Goal: Ask a question

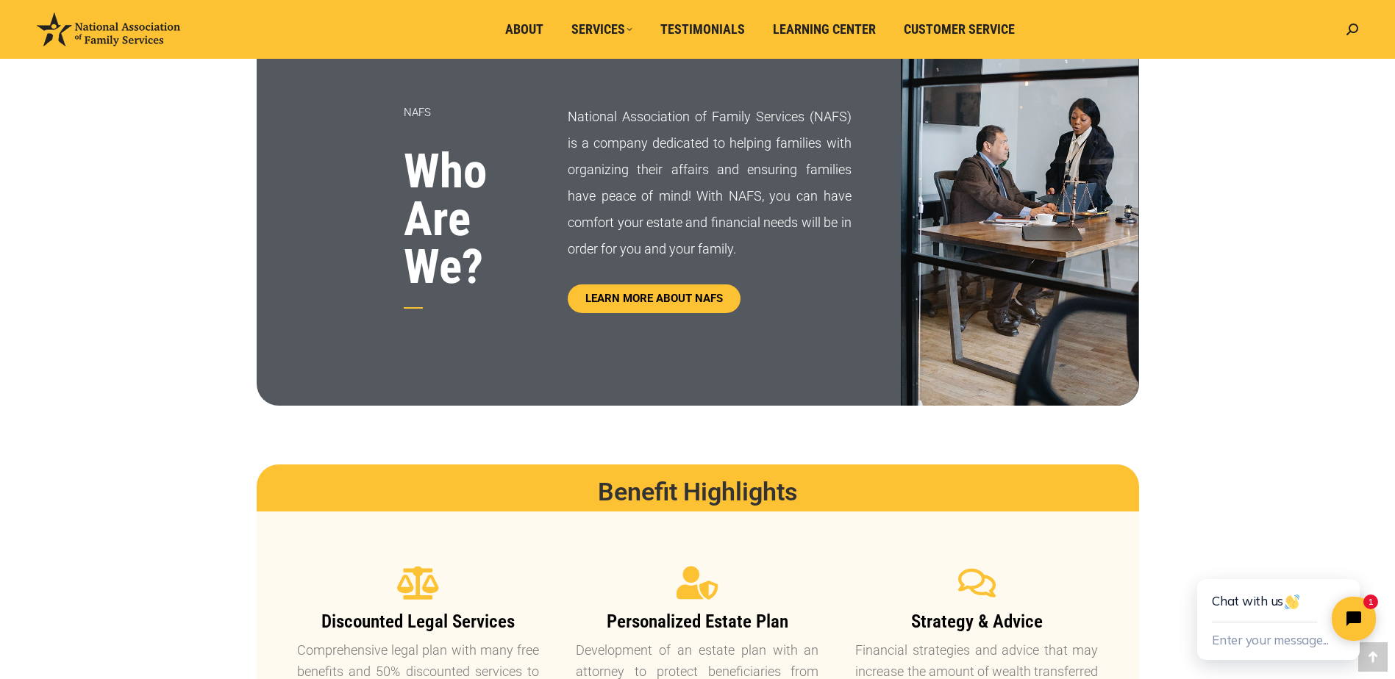
scroll to position [956, 0]
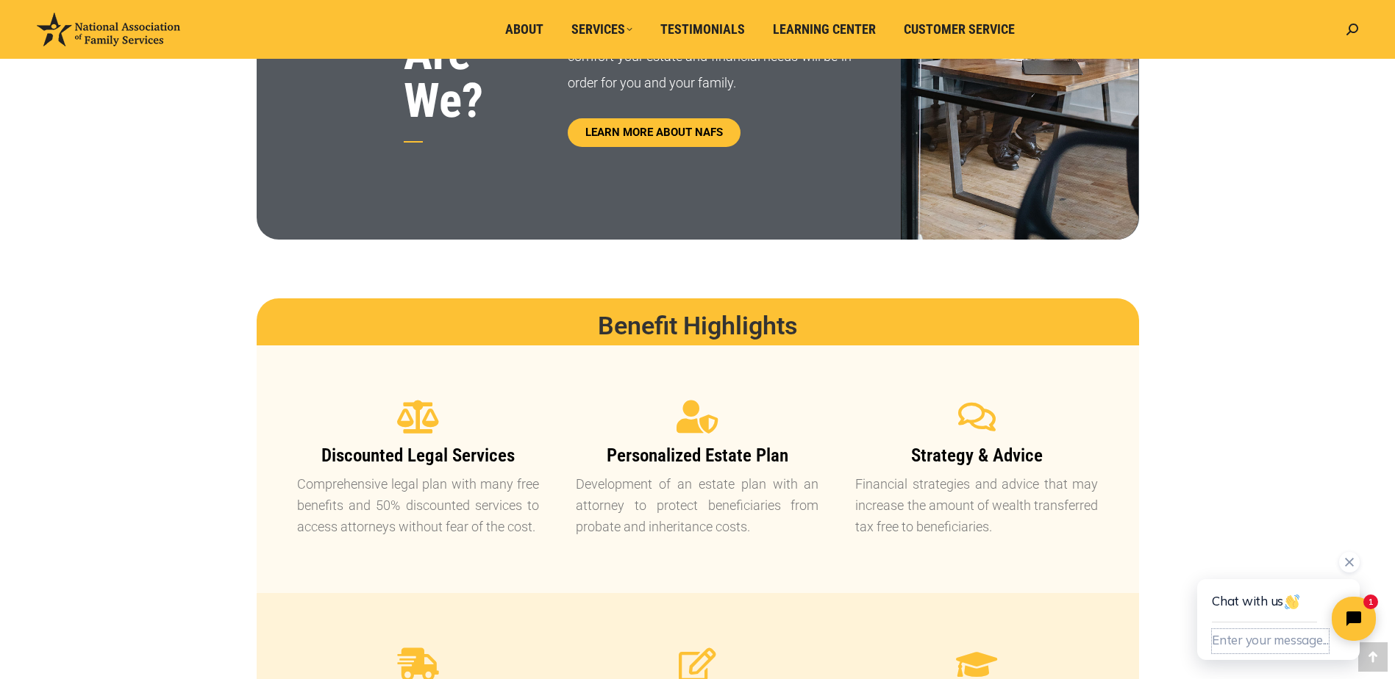
click at [1266, 640] on button "Enter your message..." at bounding box center [1270, 641] width 117 height 24
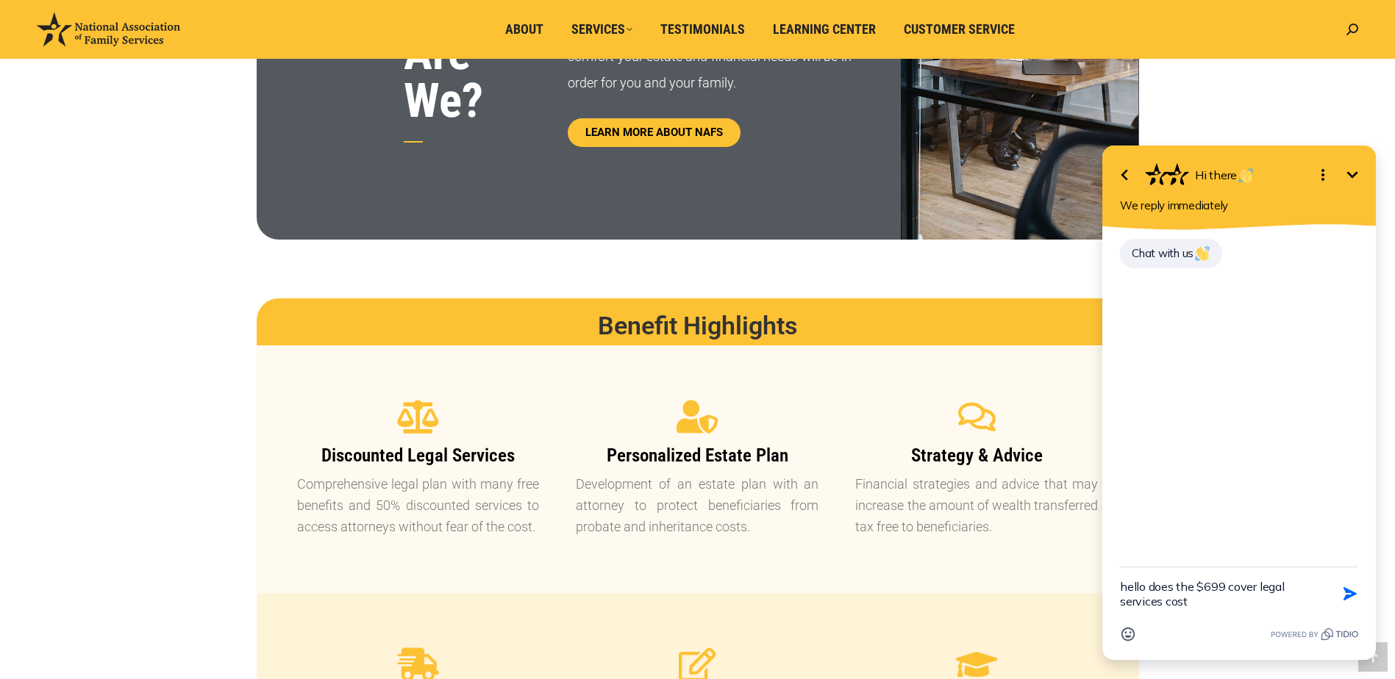
type textarea "hello does the $699 cover legal services cost?"
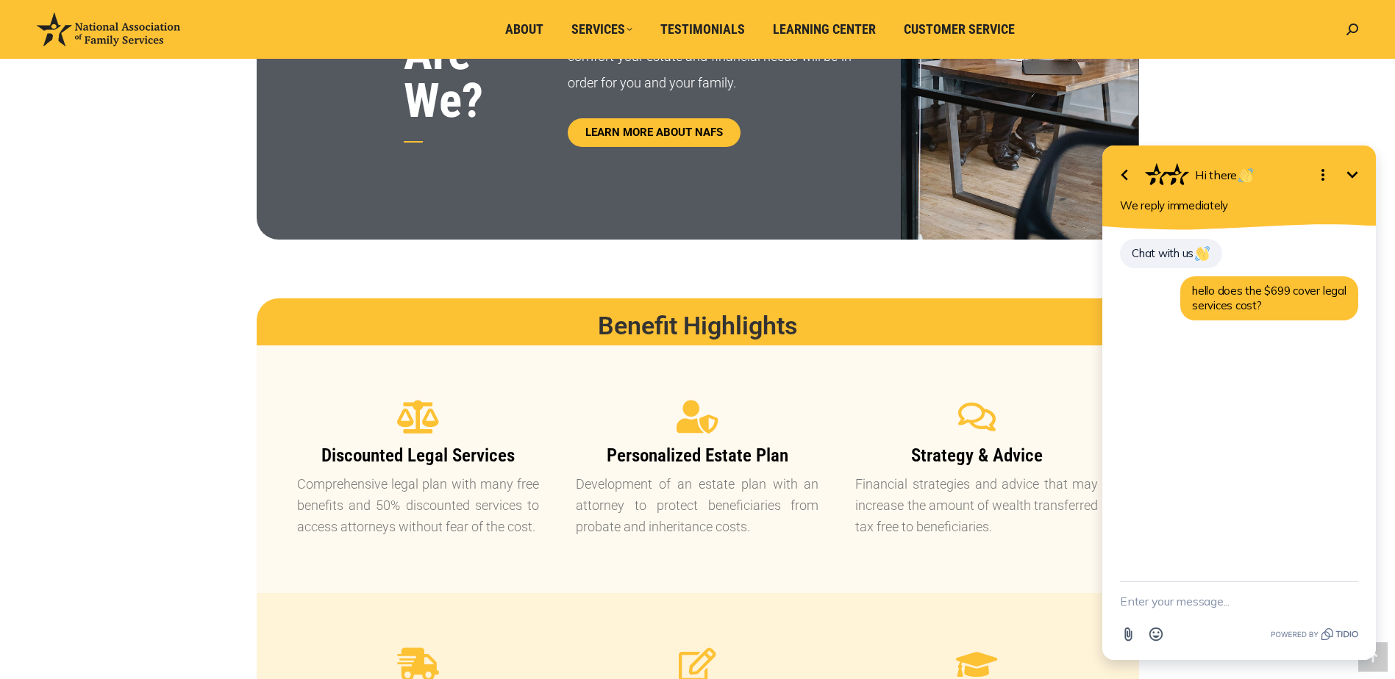
click at [1179, 253] on span "Chat with us" at bounding box center [1170, 253] width 79 height 14
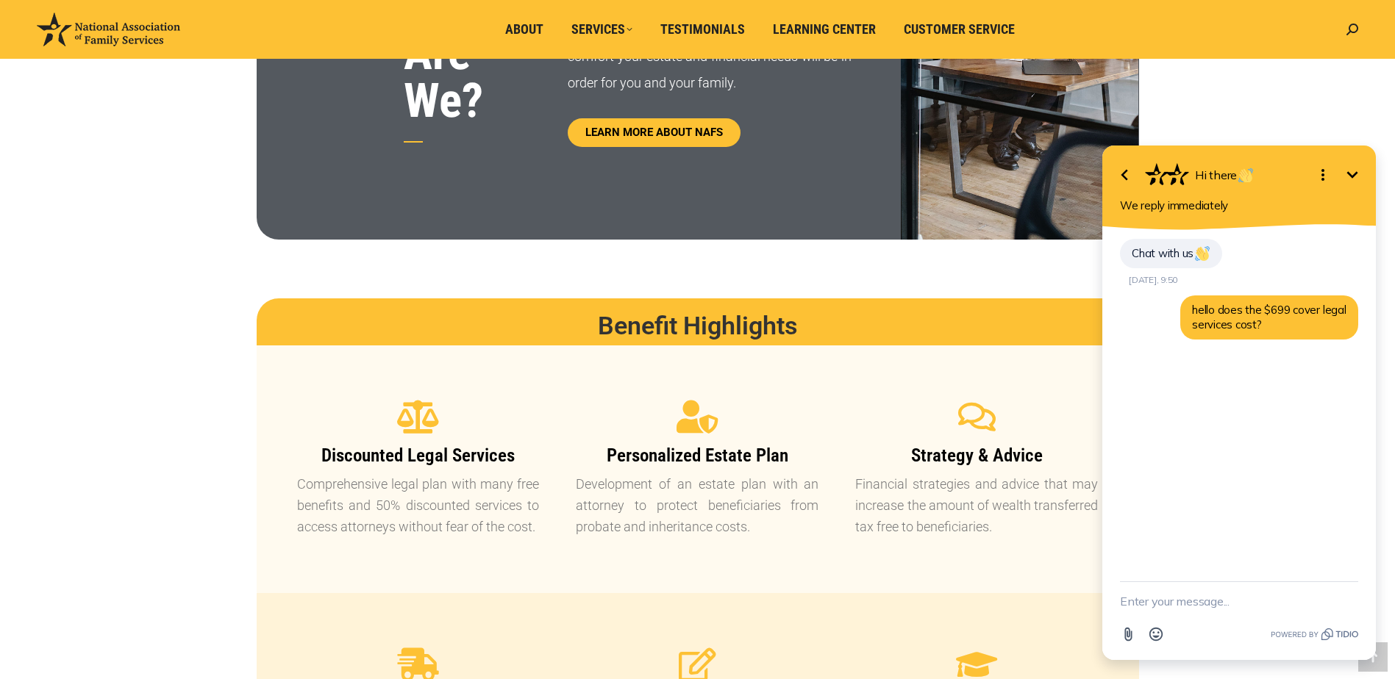
click at [1187, 607] on textarea "New message" at bounding box center [1239, 601] width 238 height 38
click at [1204, 598] on textarea "New message" at bounding box center [1239, 601] width 238 height 38
type textarea "Hello anyone there?"
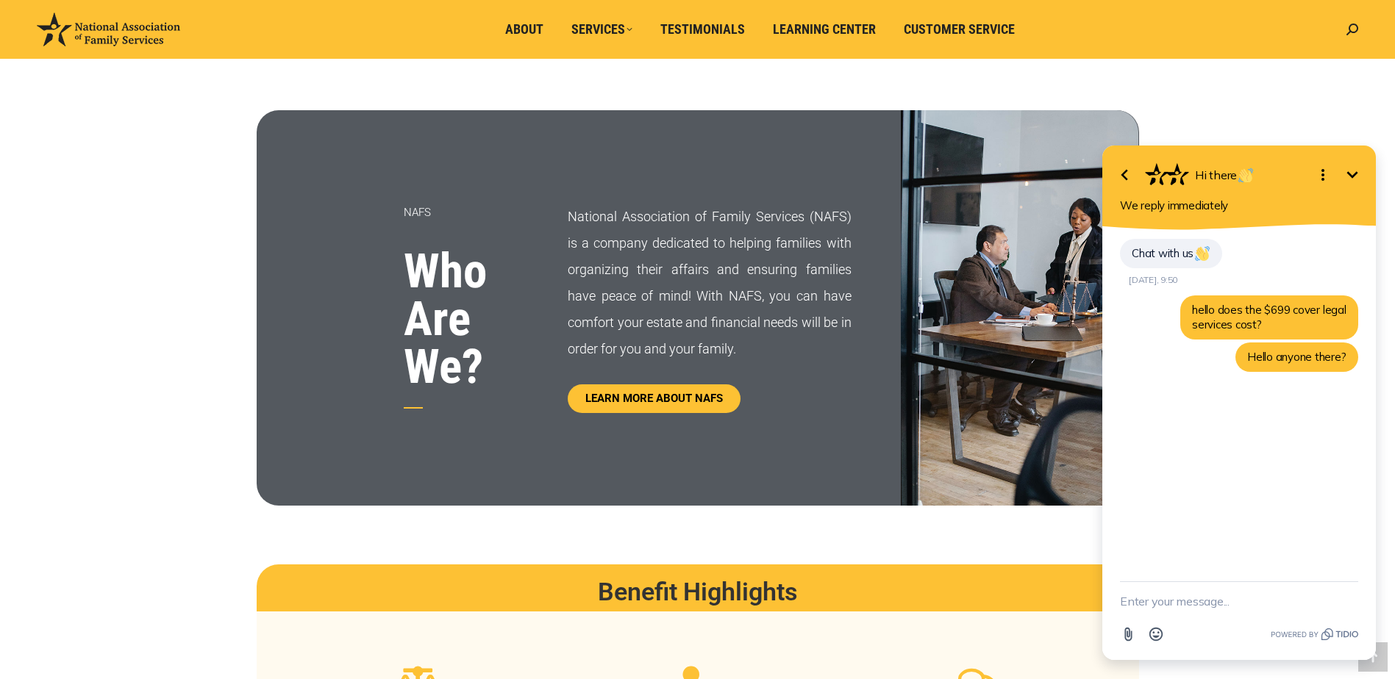
scroll to position [662, 0]
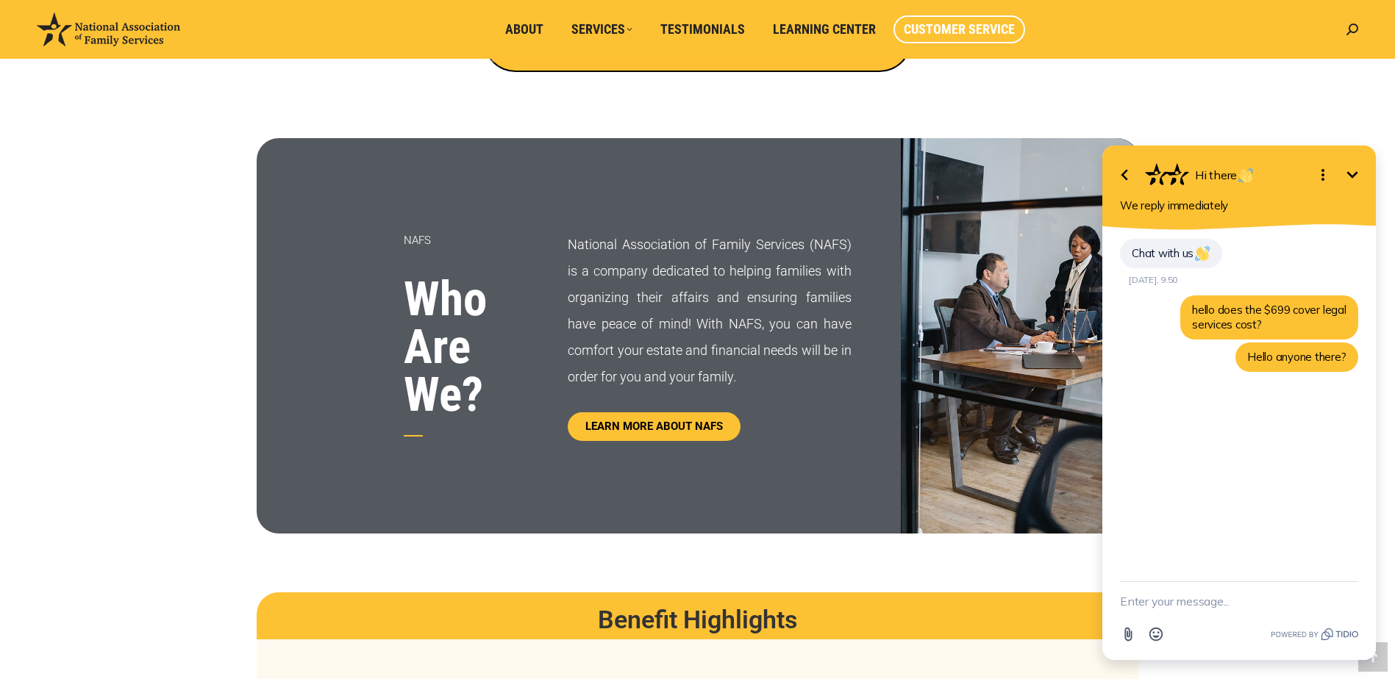
click at [954, 24] on span "Customer Service" at bounding box center [959, 29] width 111 height 16
